Goal: Information Seeking & Learning: Learn about a topic

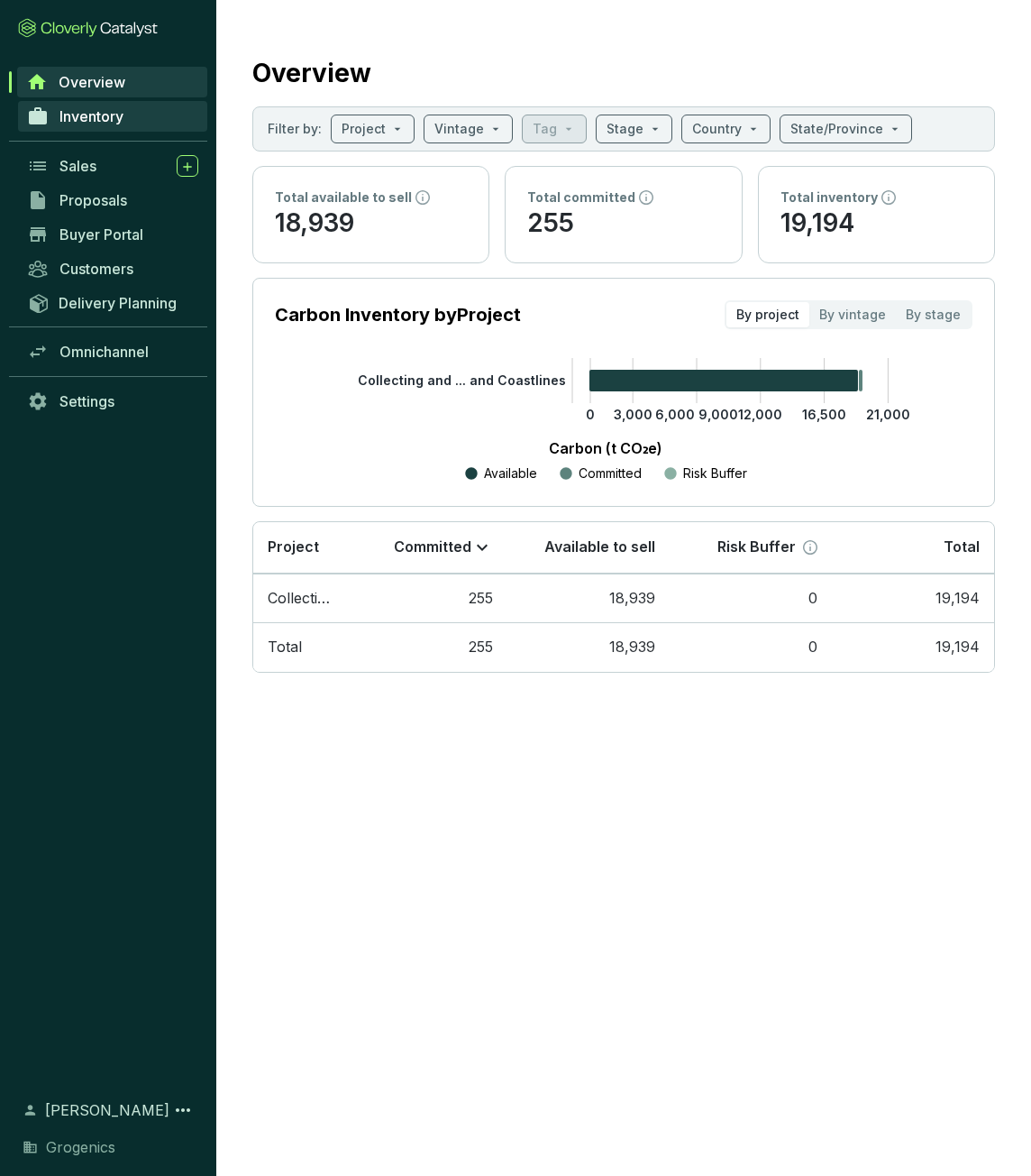
click at [109, 113] on span "Inventory" at bounding box center [91, 117] width 64 height 18
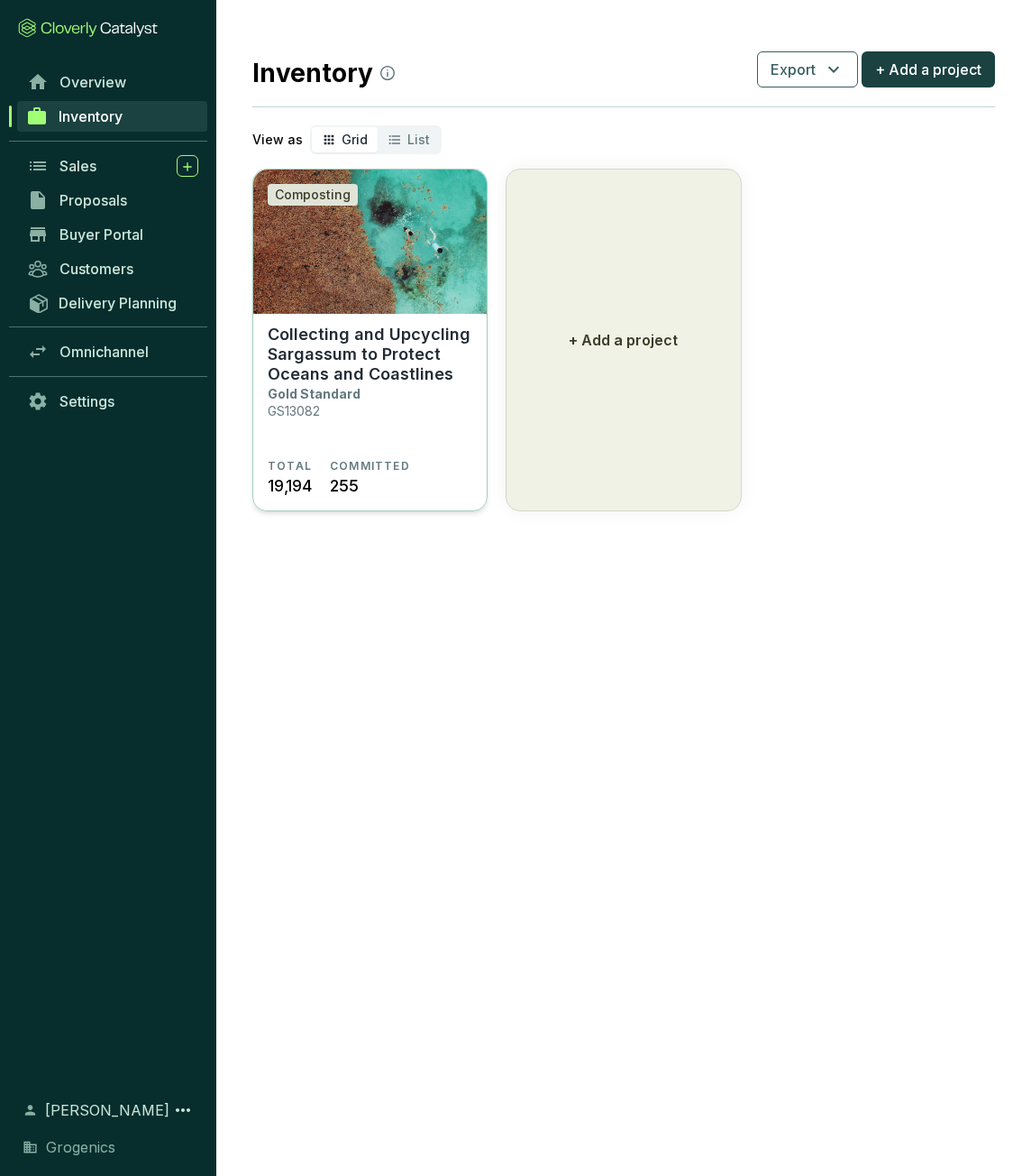
click at [384, 287] on img at bounding box center [370, 241] width 233 height 144
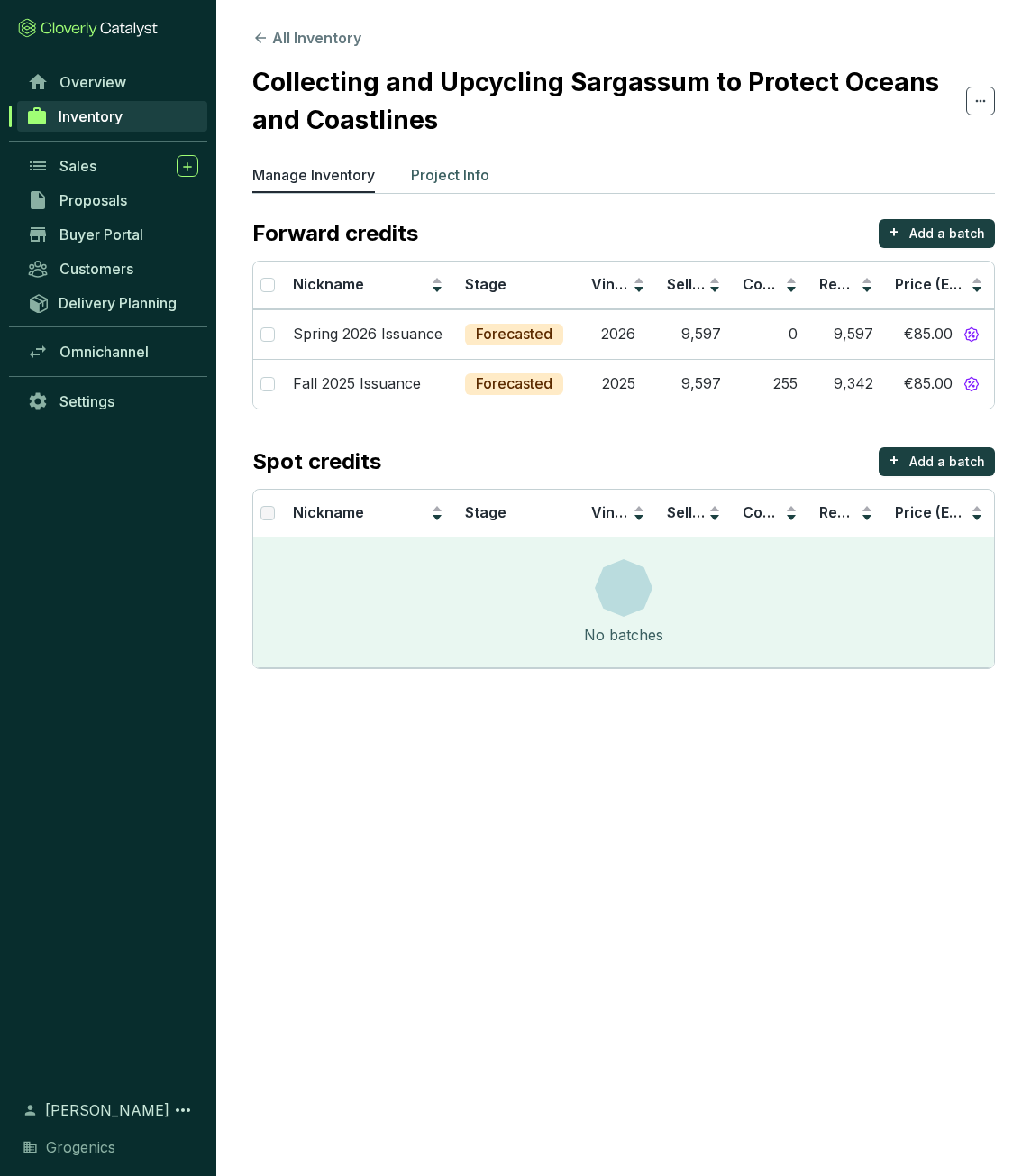
click at [458, 174] on p "Project Info" at bounding box center [449, 175] width 79 height 22
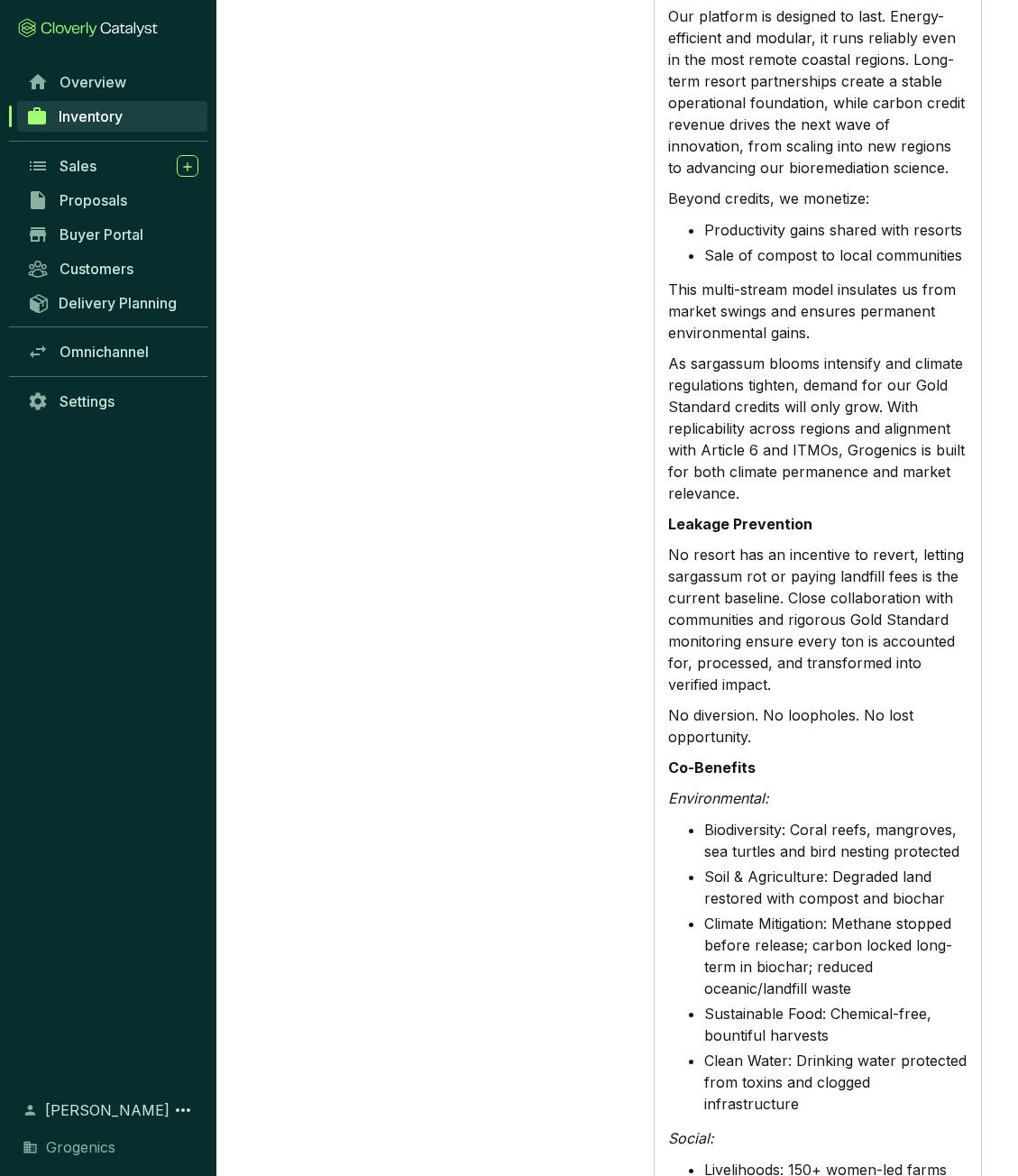
scroll to position [3083, 0]
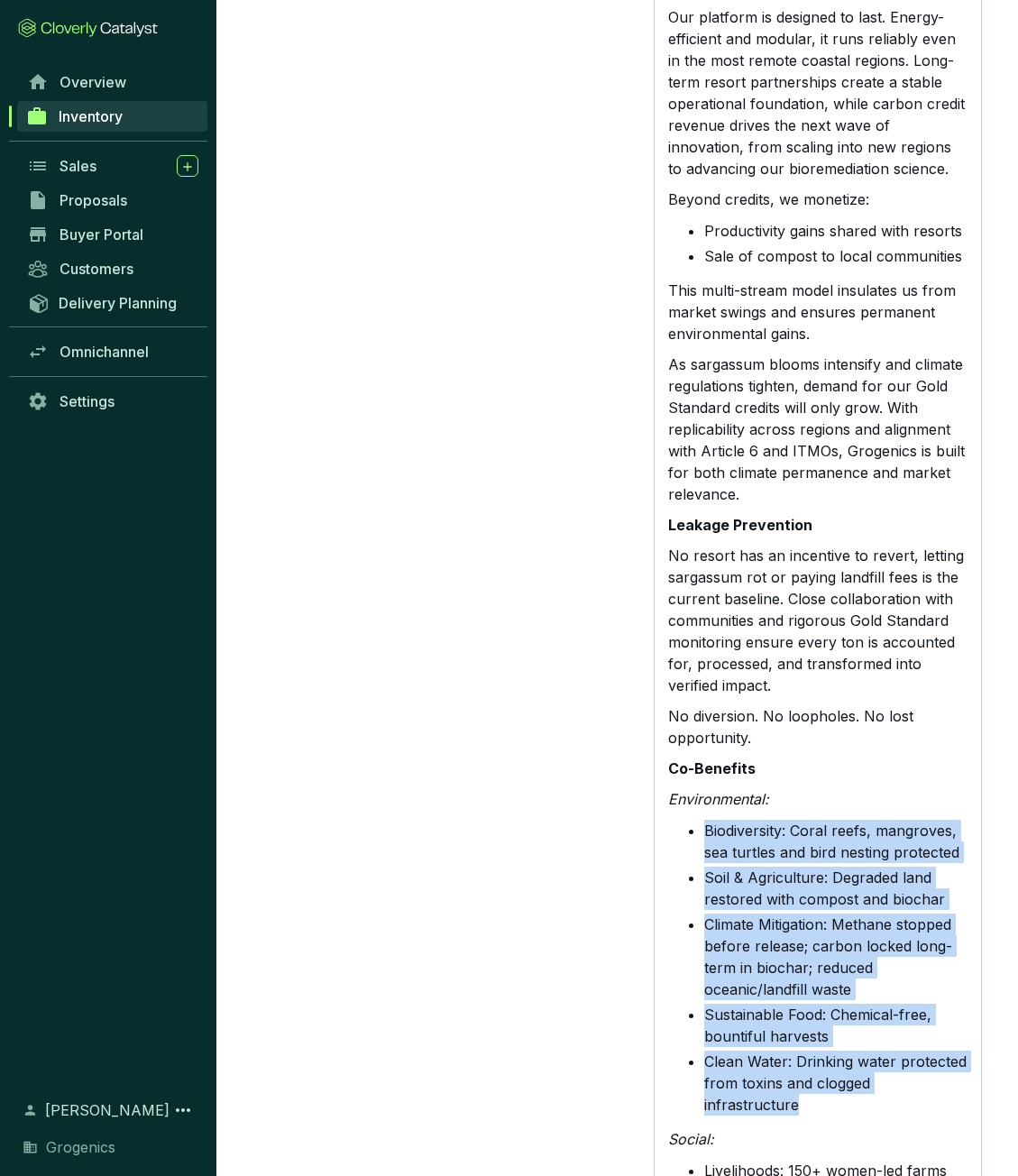
drag, startPoint x: 702, startPoint y: 719, endPoint x: 980, endPoint y: 982, distance: 382.7
click at [980, 982] on div "Long description Grogenics is a climate tech company that turns one of the plan…" at bounding box center [818, 325] width 328 height 4159
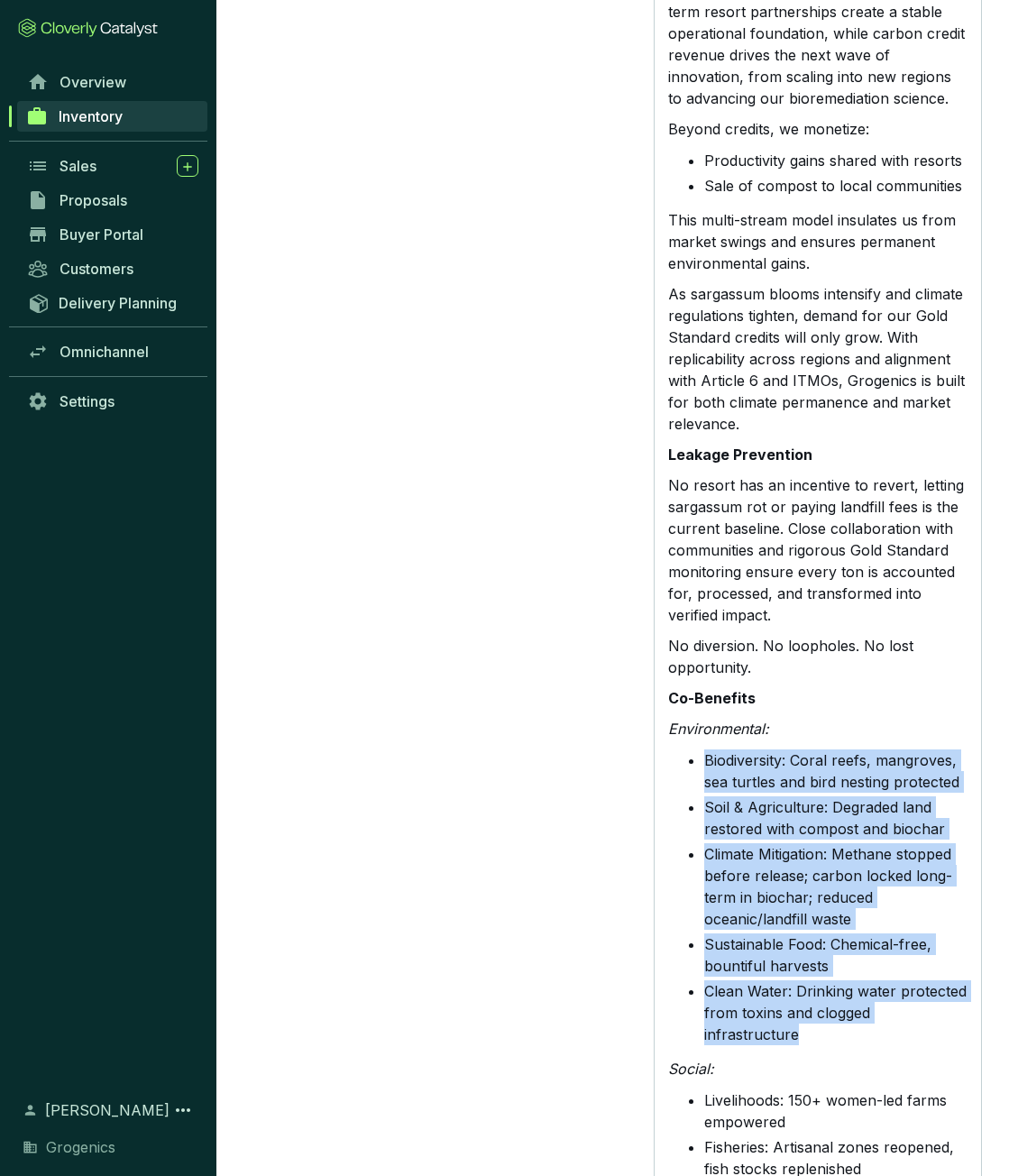
scroll to position [3155, 0]
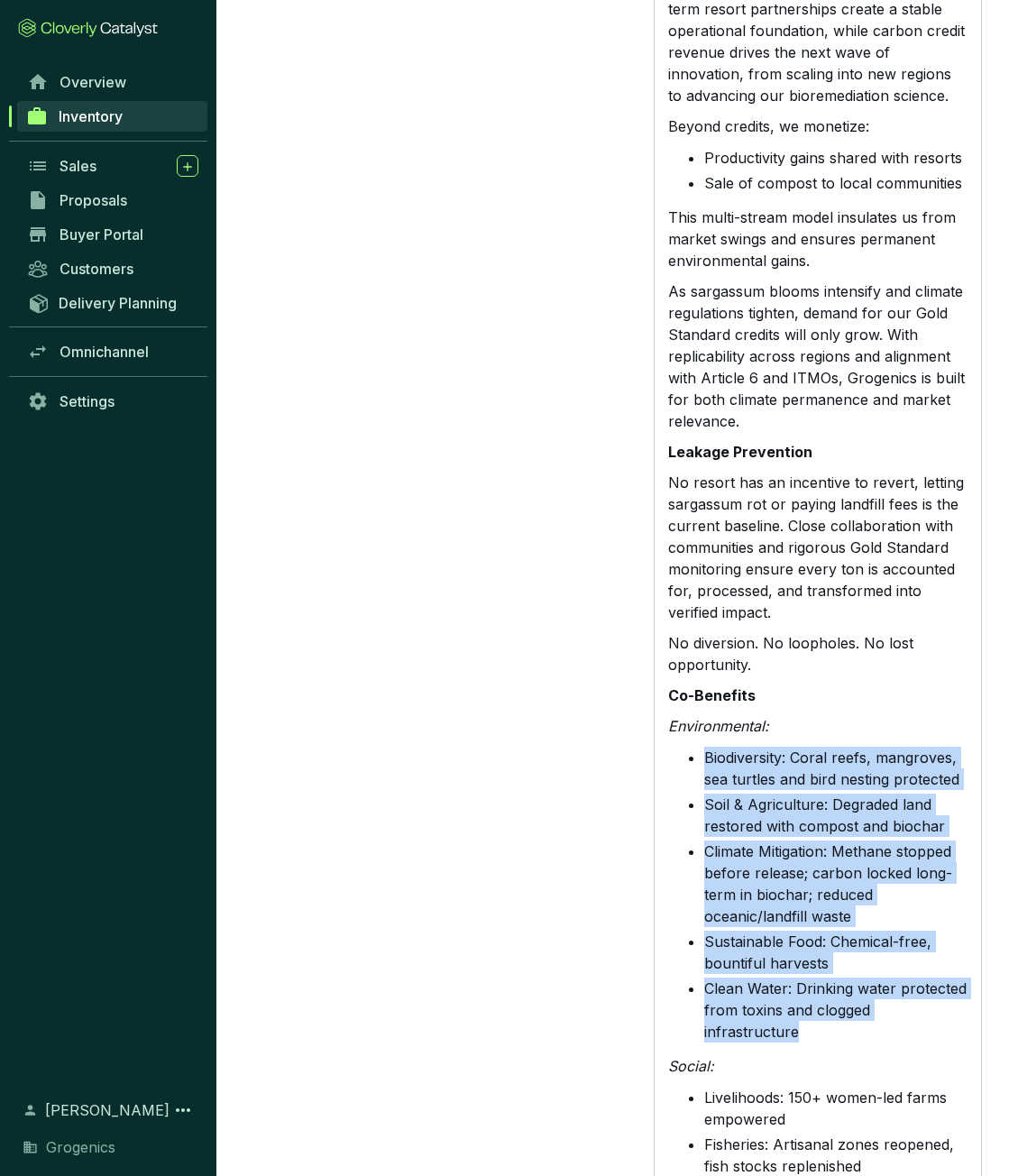
copy ul "Biodiversity: Coral reefs, mangroves, sea turtles and bird nesting protected So…"
